Goal: Check status: Check status

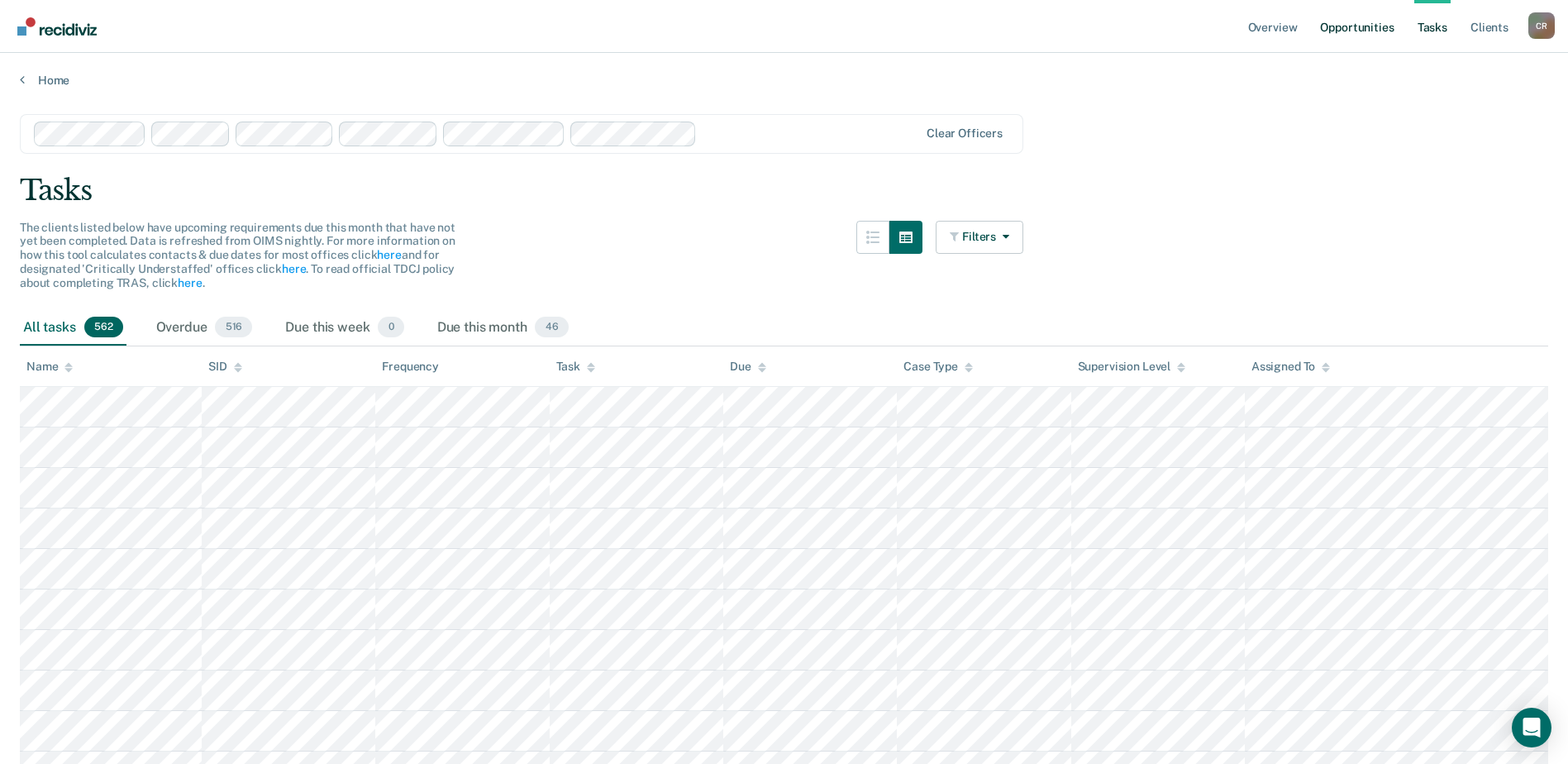
click at [674, 28] on link "Opportunities" at bounding box center [1356, 26] width 80 height 53
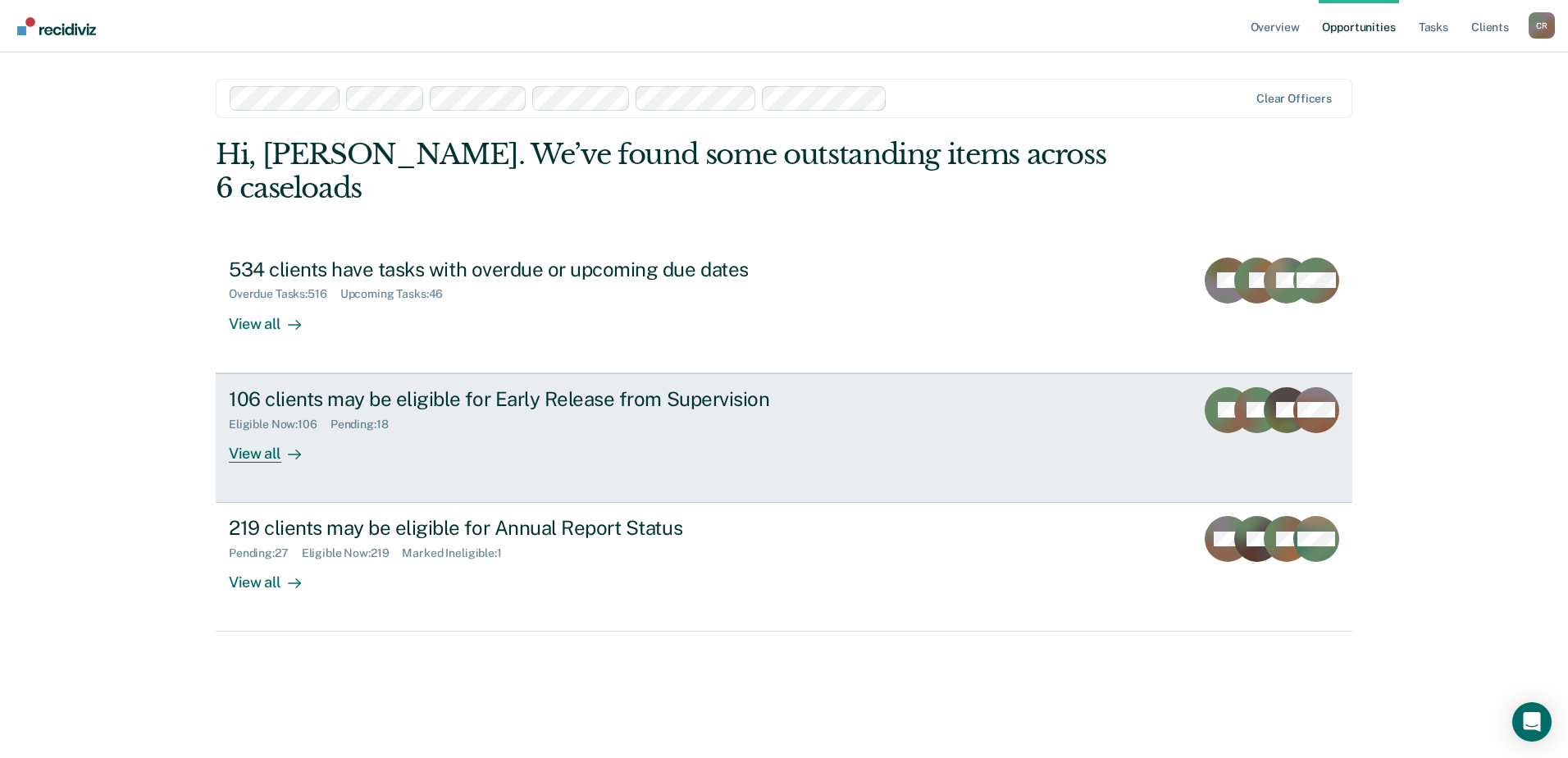
click at [258, 431] on div "View all" at bounding box center [275, 446] width 92 height 32
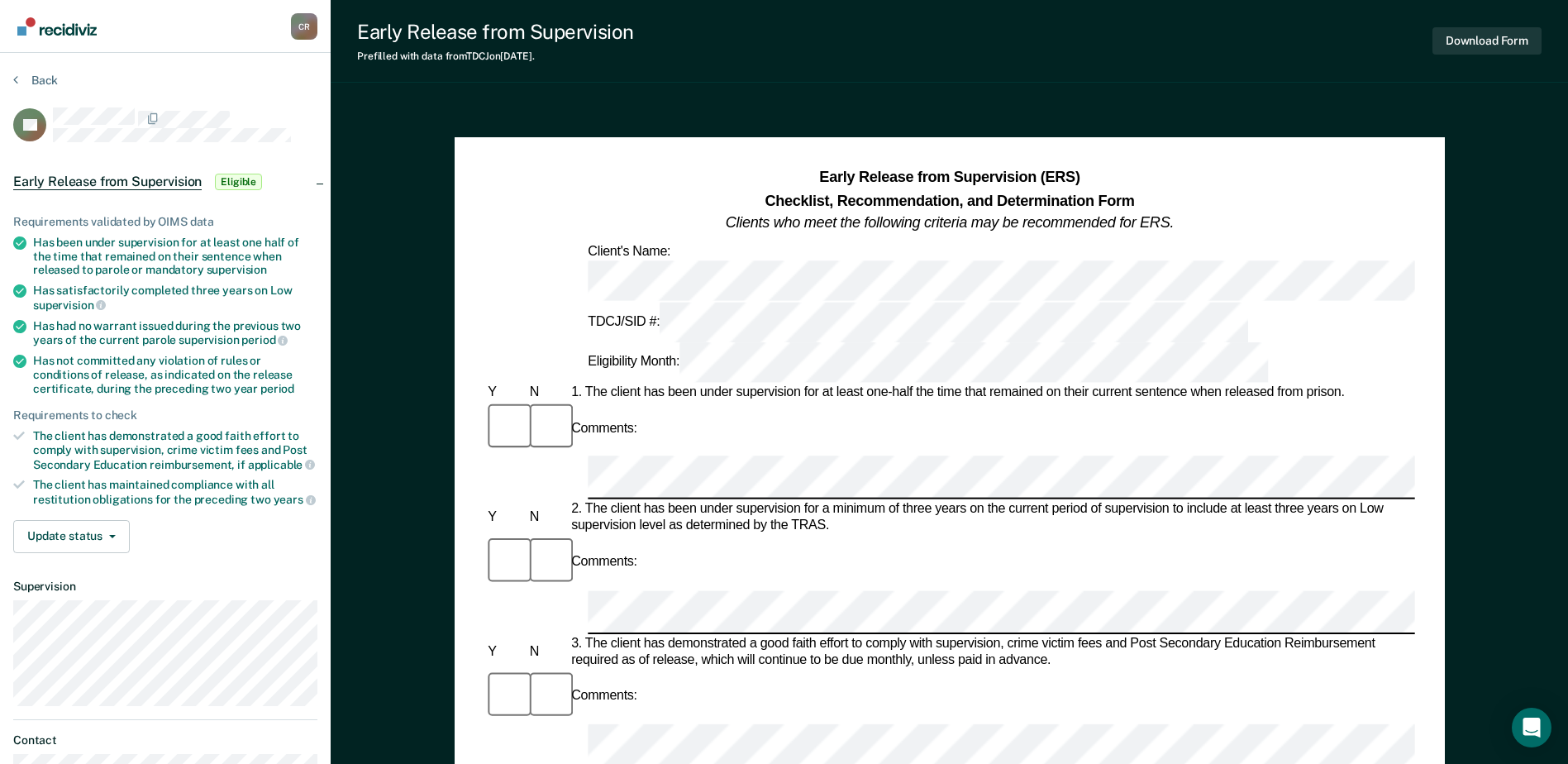
click at [43, 100] on div "Back" at bounding box center [165, 90] width 305 height 35
click at [43, 89] on div "Back" at bounding box center [165, 90] width 305 height 35
click at [42, 83] on button "Back" at bounding box center [36, 79] width 44 height 15
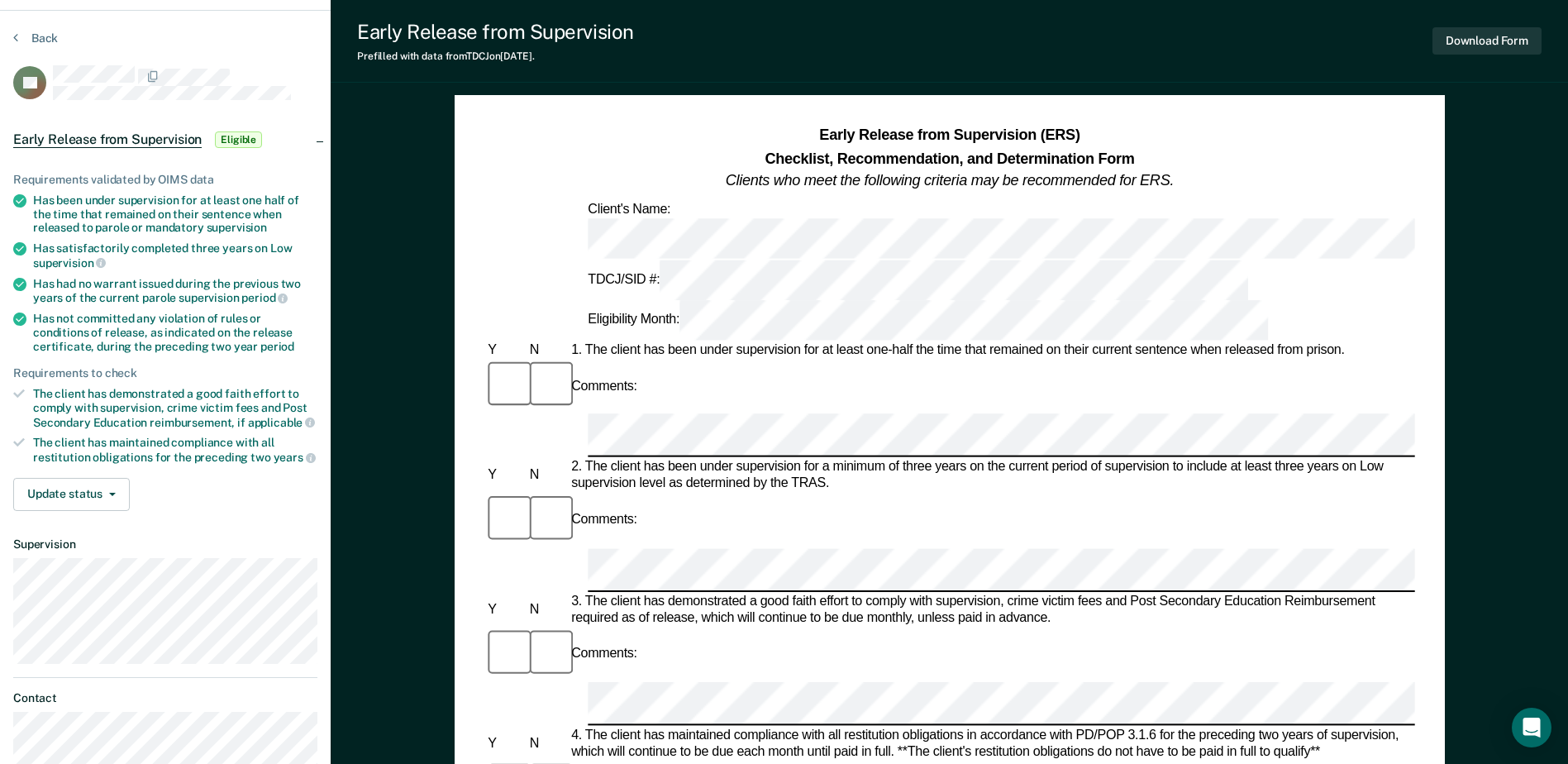
scroll to position [83, 0]
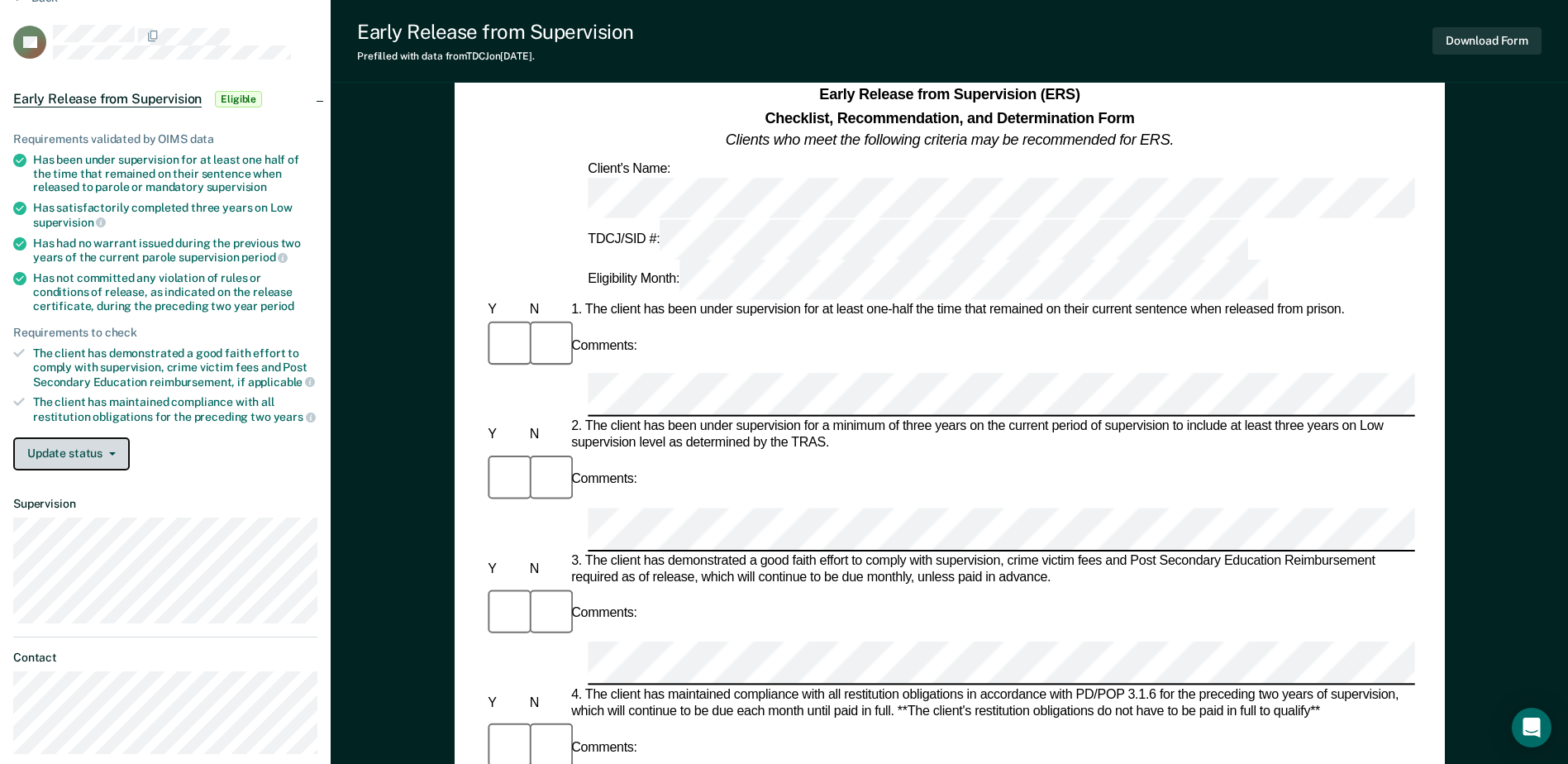
click at [91, 457] on button "Update status" at bounding box center [72, 454] width 117 height 33
click at [237, 482] on div "Requirements validated by OIMS data Has been under supervision for at least one…" at bounding box center [165, 294] width 331 height 378
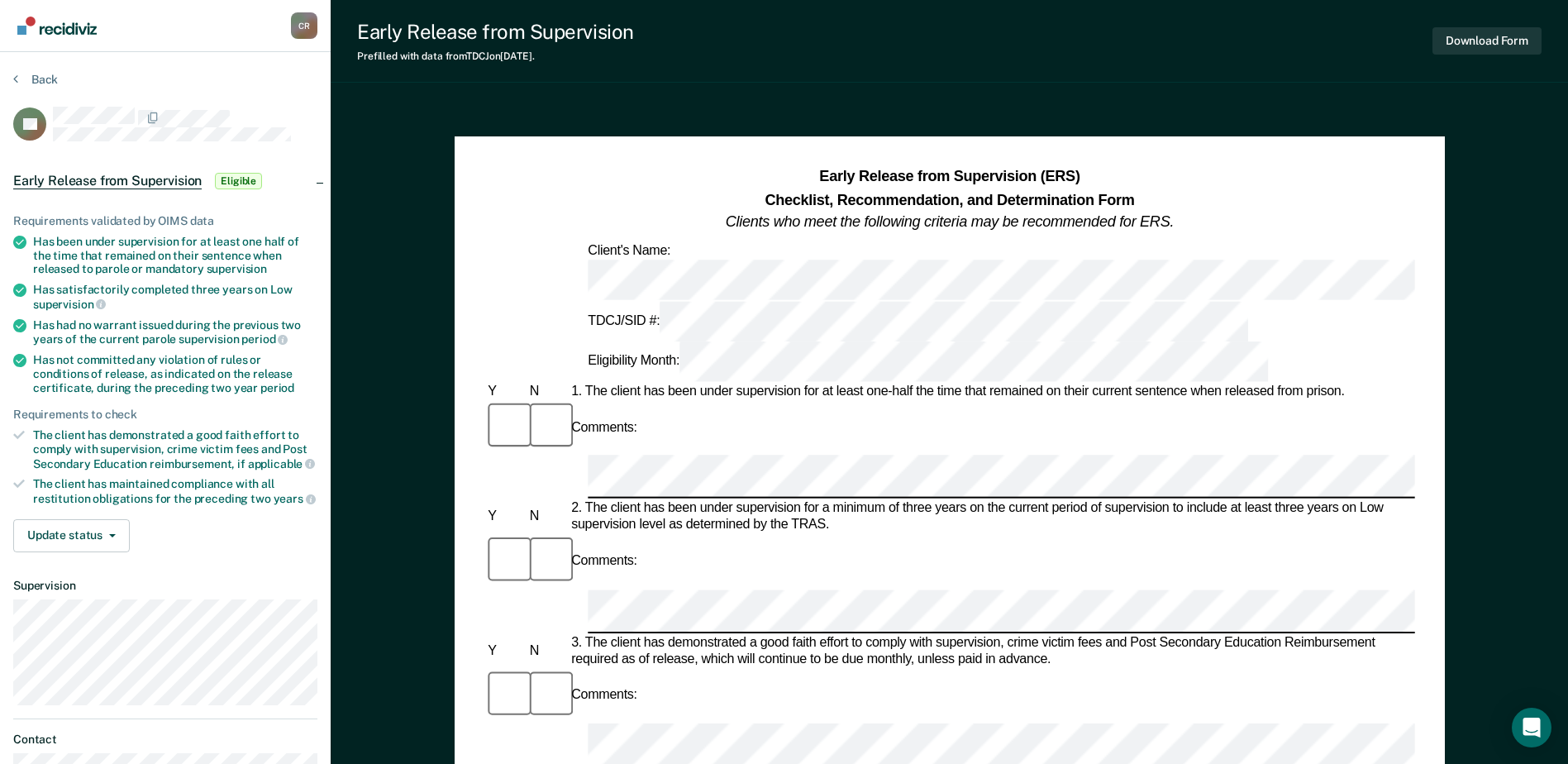
scroll to position [0, 0]
